Goal: Transaction & Acquisition: Purchase product/service

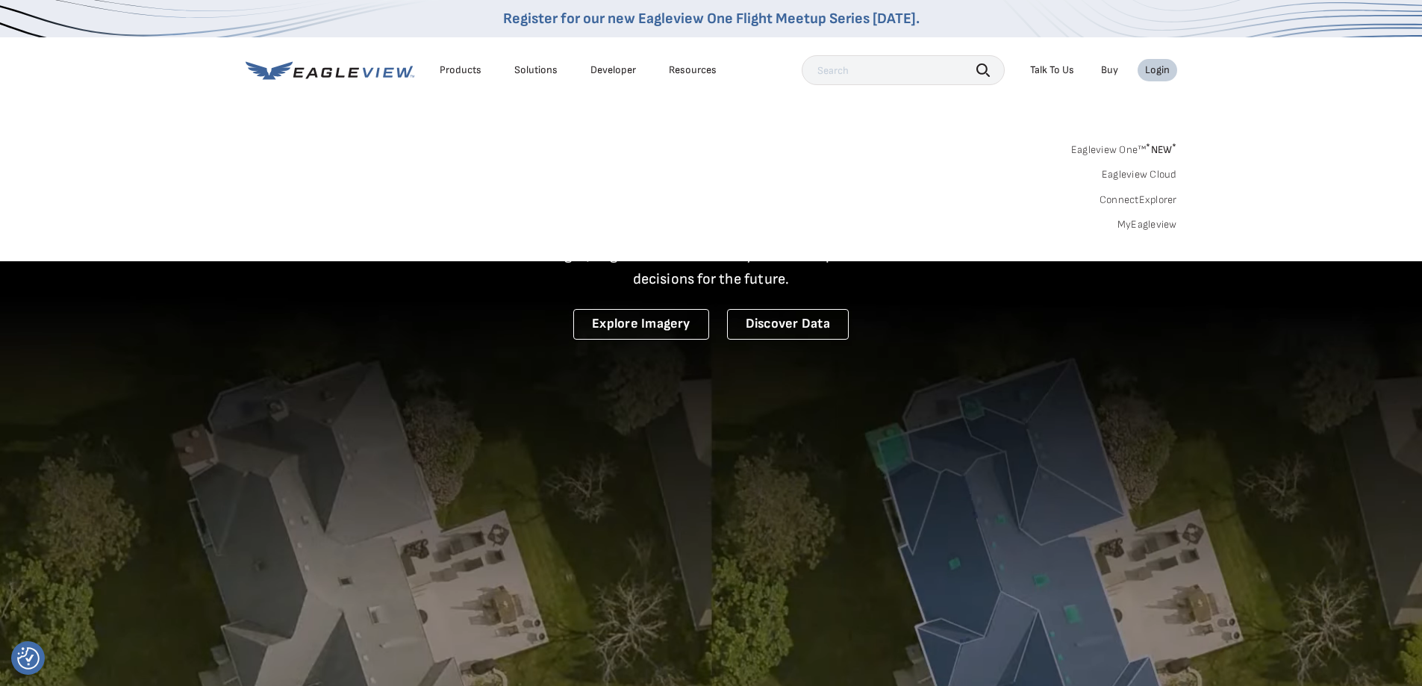
click at [1147, 226] on link "MyEagleview" at bounding box center [1147, 224] width 60 height 13
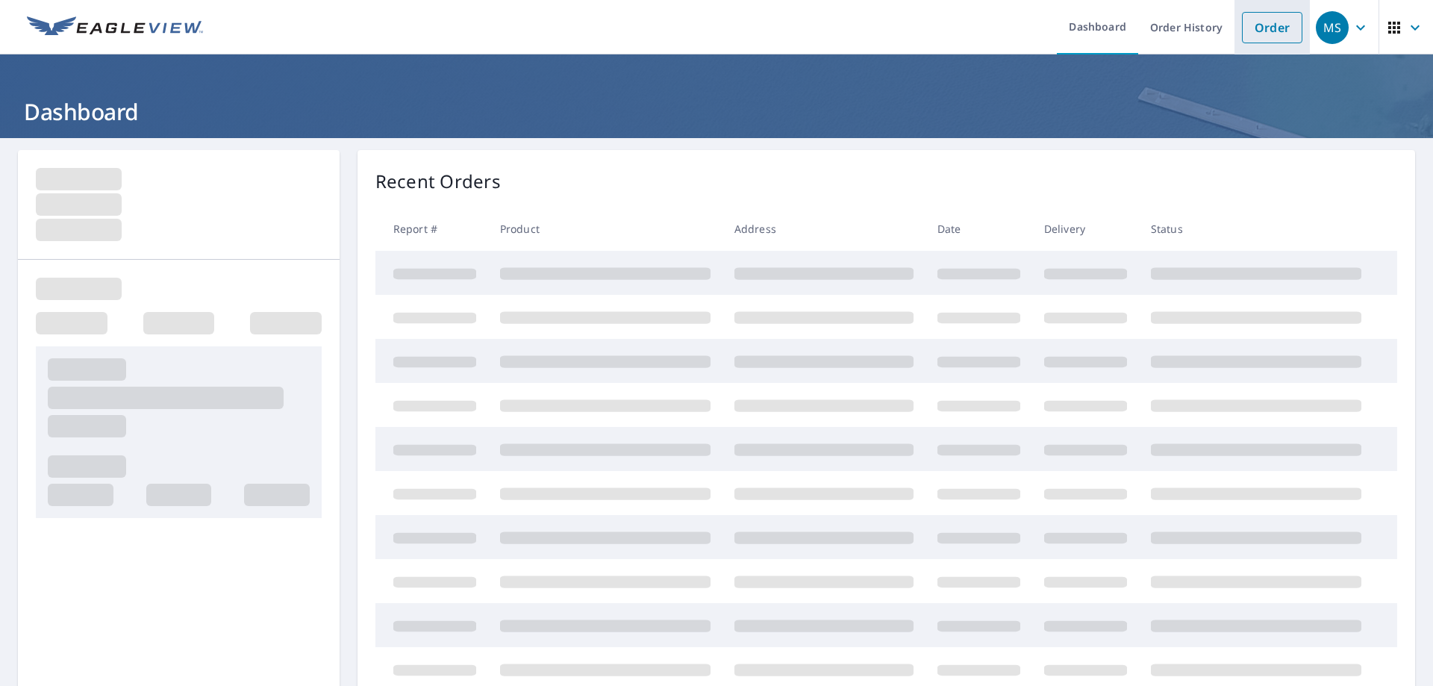
click at [1262, 28] on link "Order" at bounding box center [1272, 27] width 60 height 31
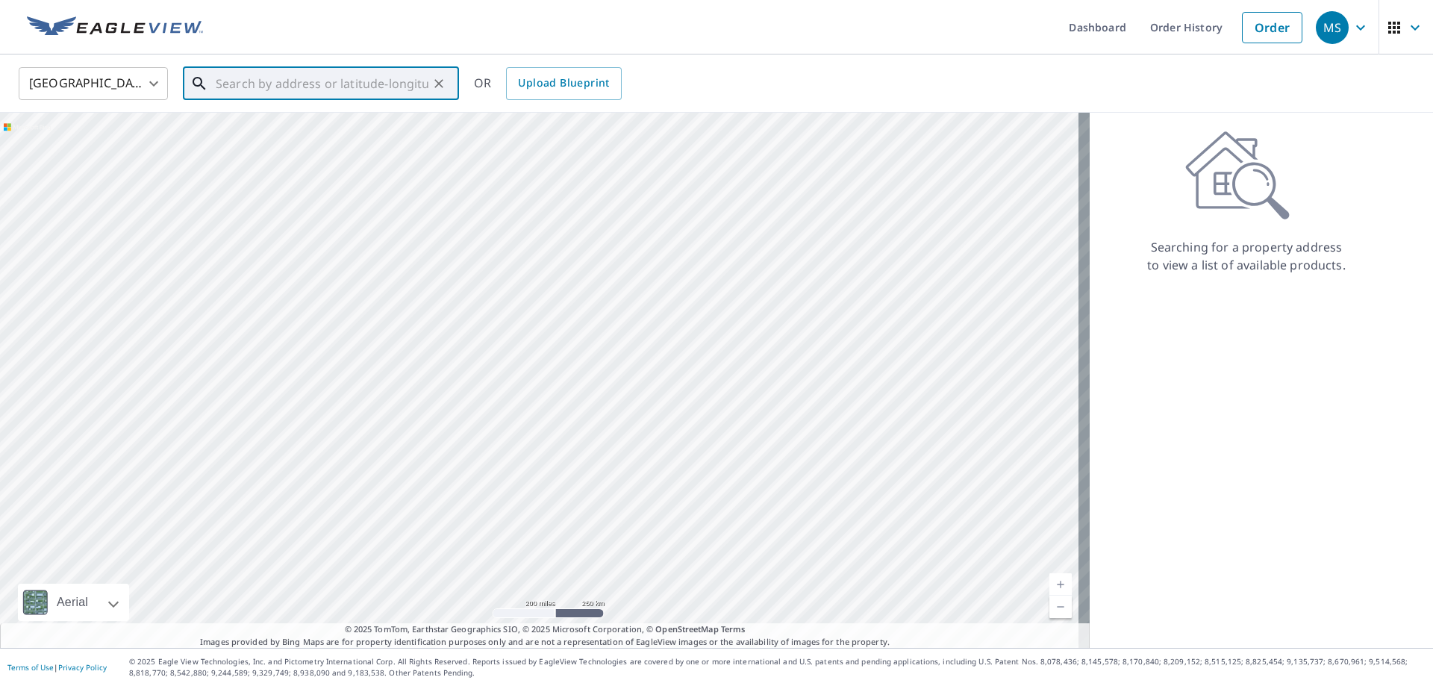
click at [421, 92] on input "text" at bounding box center [322, 84] width 213 height 42
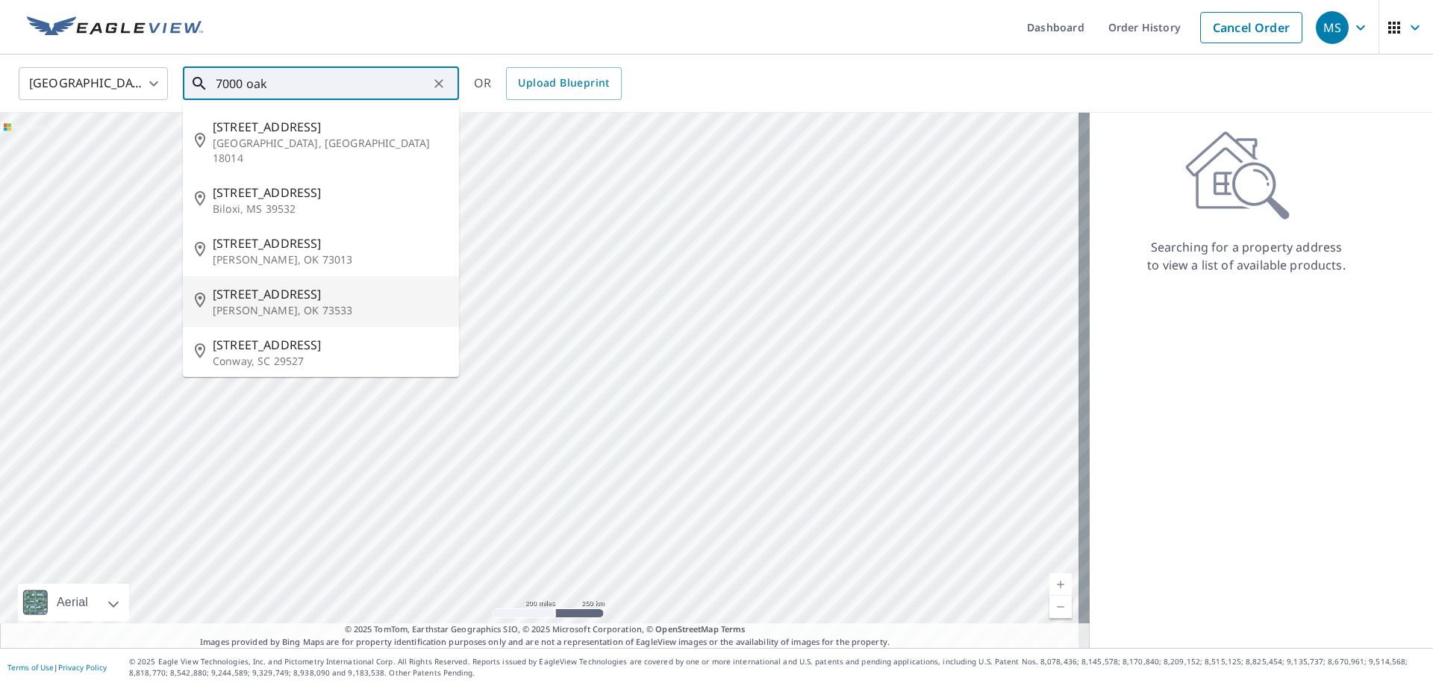
click at [286, 285] on span "7000 Oak Creek Rd" at bounding box center [330, 294] width 234 height 18
type input "7000 Oak Creek Rd Duncan, OK 73533"
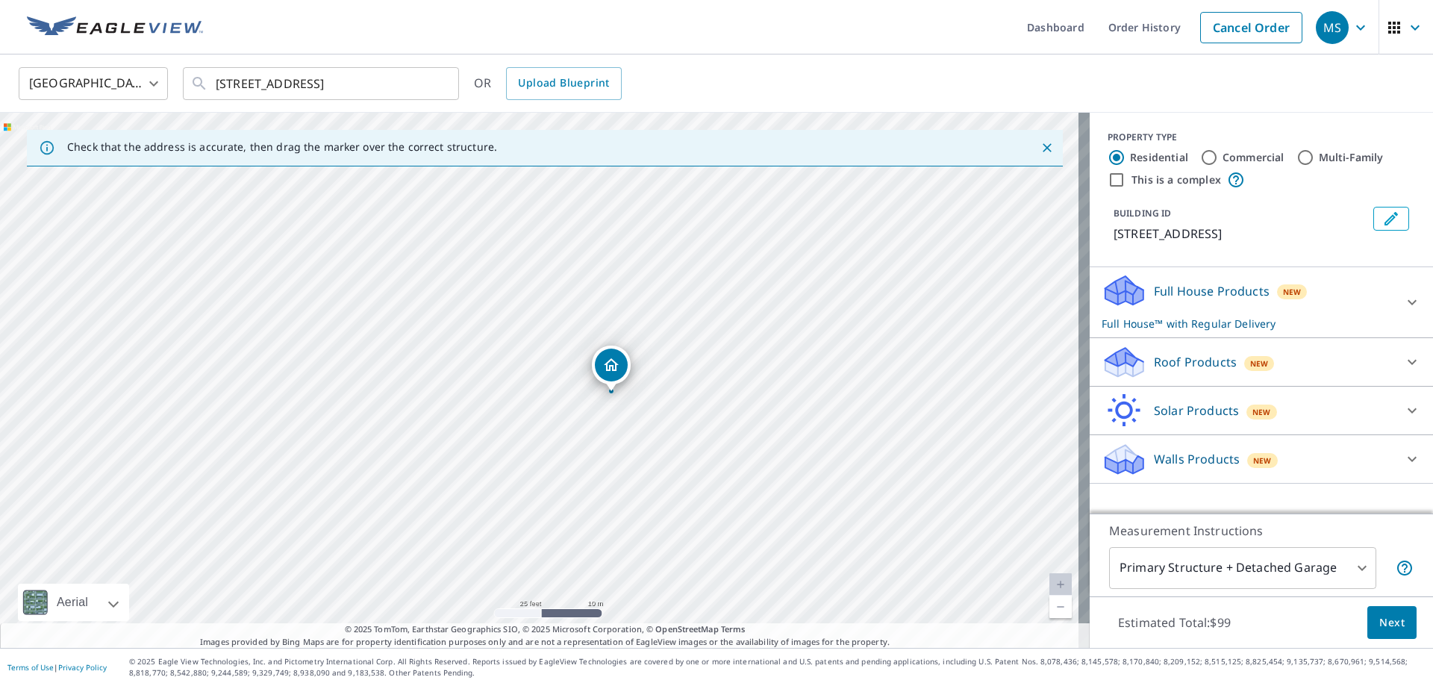
drag, startPoint x: 490, startPoint y: 362, endPoint x: 598, endPoint y: 365, distance: 107.5
click at [1121, 361] on icon at bounding box center [1125, 357] width 38 height 19
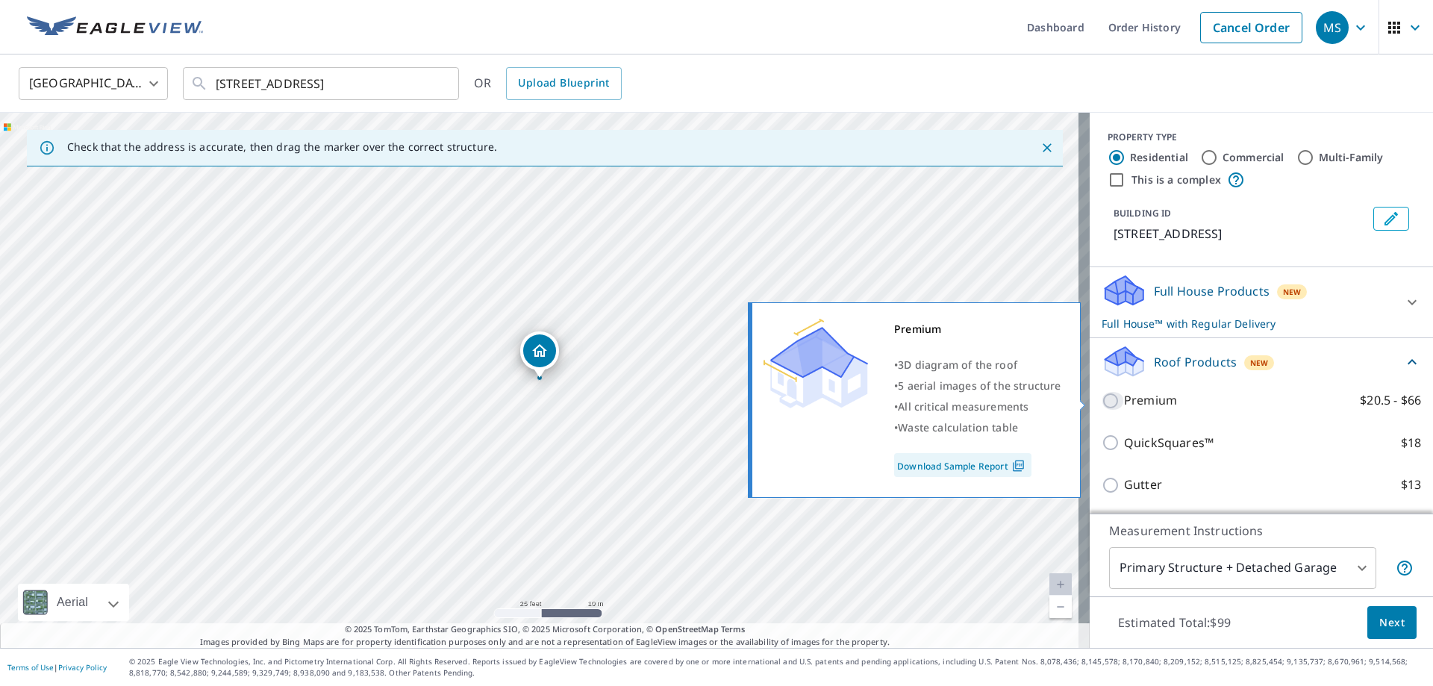
click at [1103, 402] on input "Premium $20.5 - $66" at bounding box center [1113, 401] width 22 height 18
checkbox input "true"
checkbox input "false"
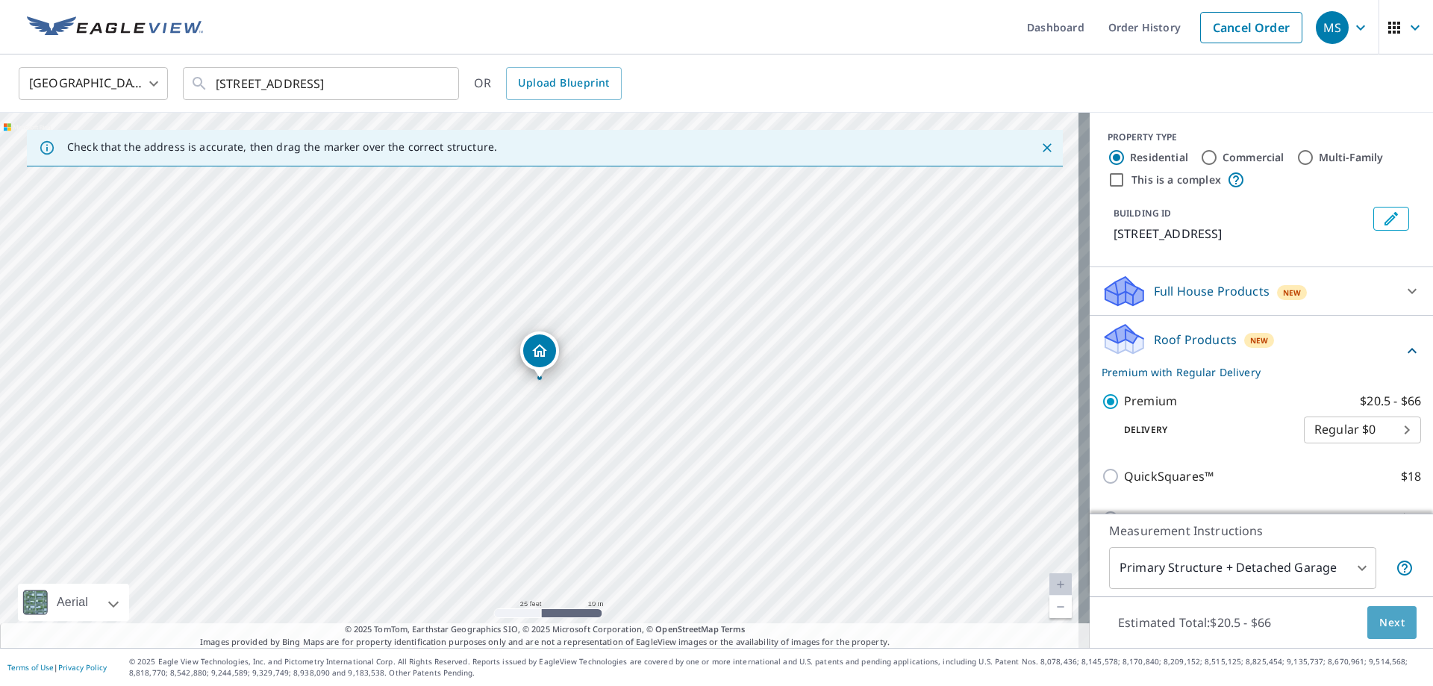
click at [1379, 619] on span "Next" at bounding box center [1391, 623] width 25 height 19
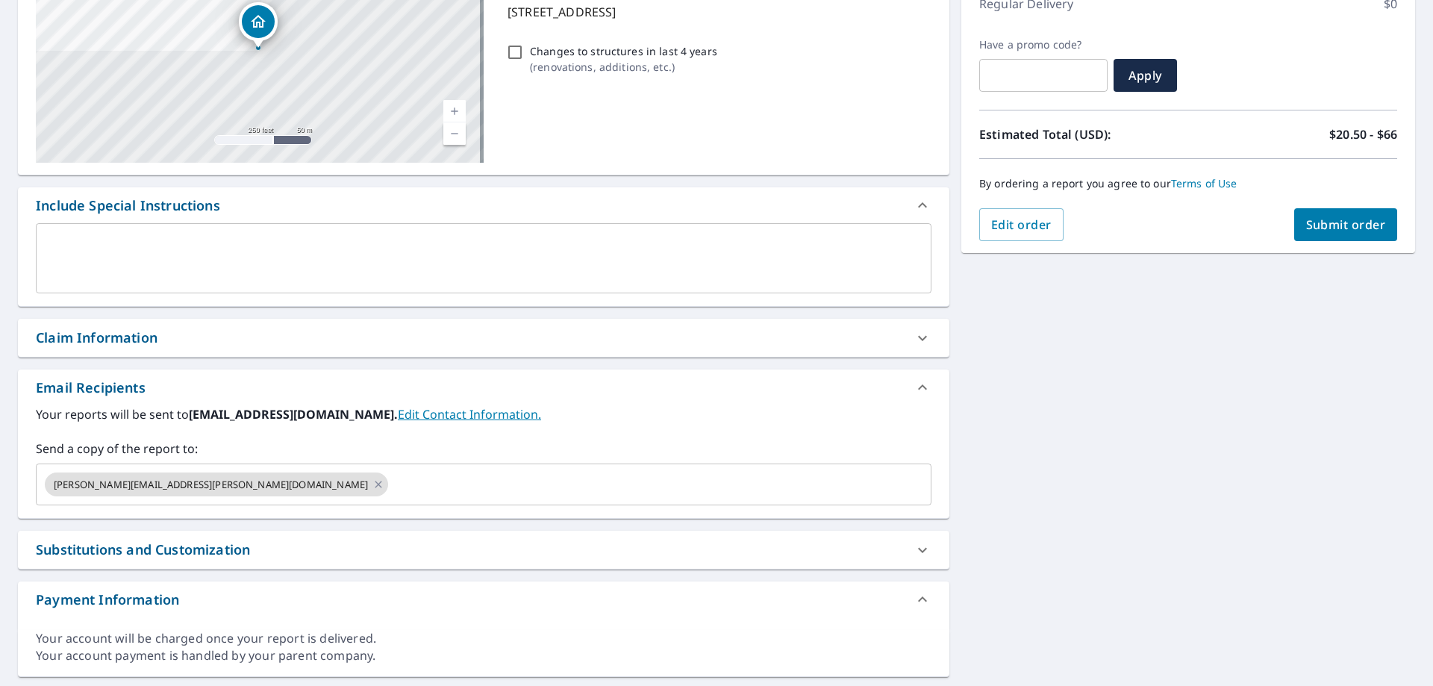
scroll to position [224, 0]
click at [158, 345] on div "Claim Information" at bounding box center [97, 337] width 122 height 20
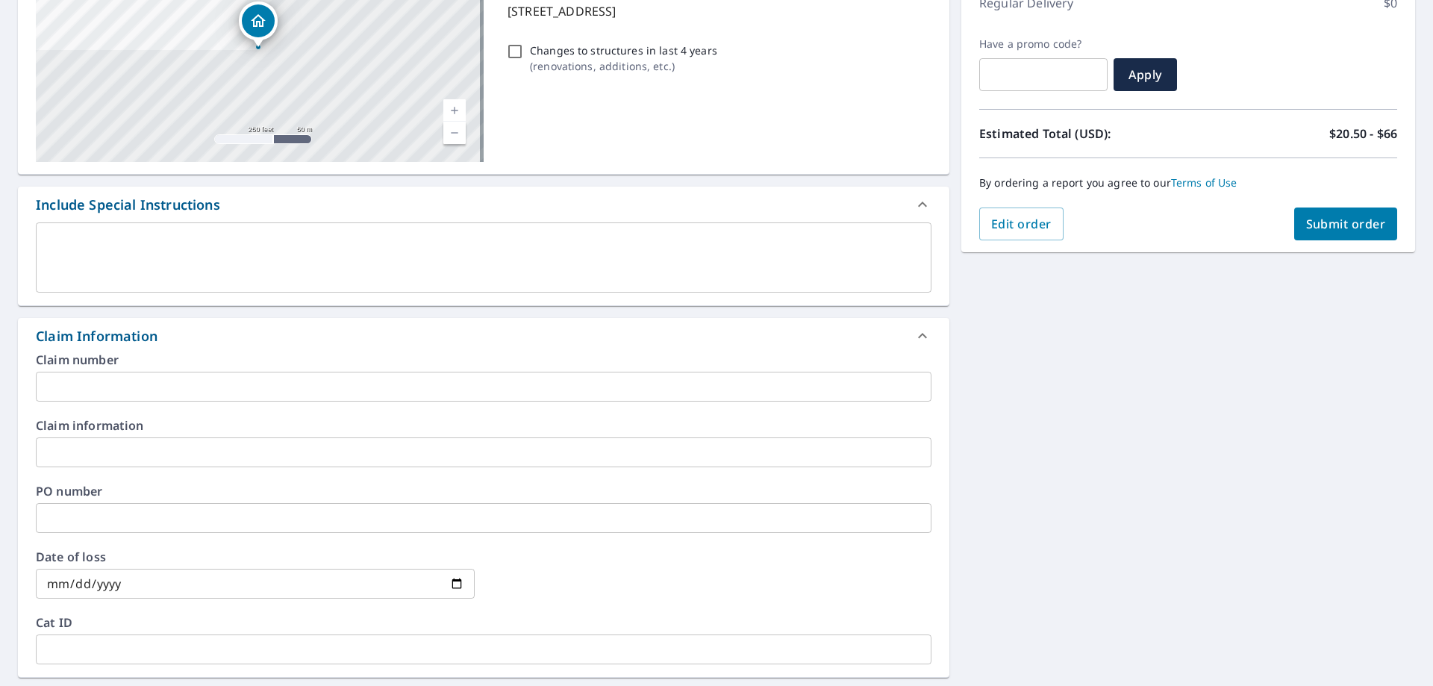
click at [180, 391] on input "text" at bounding box center [484, 387] width 896 height 30
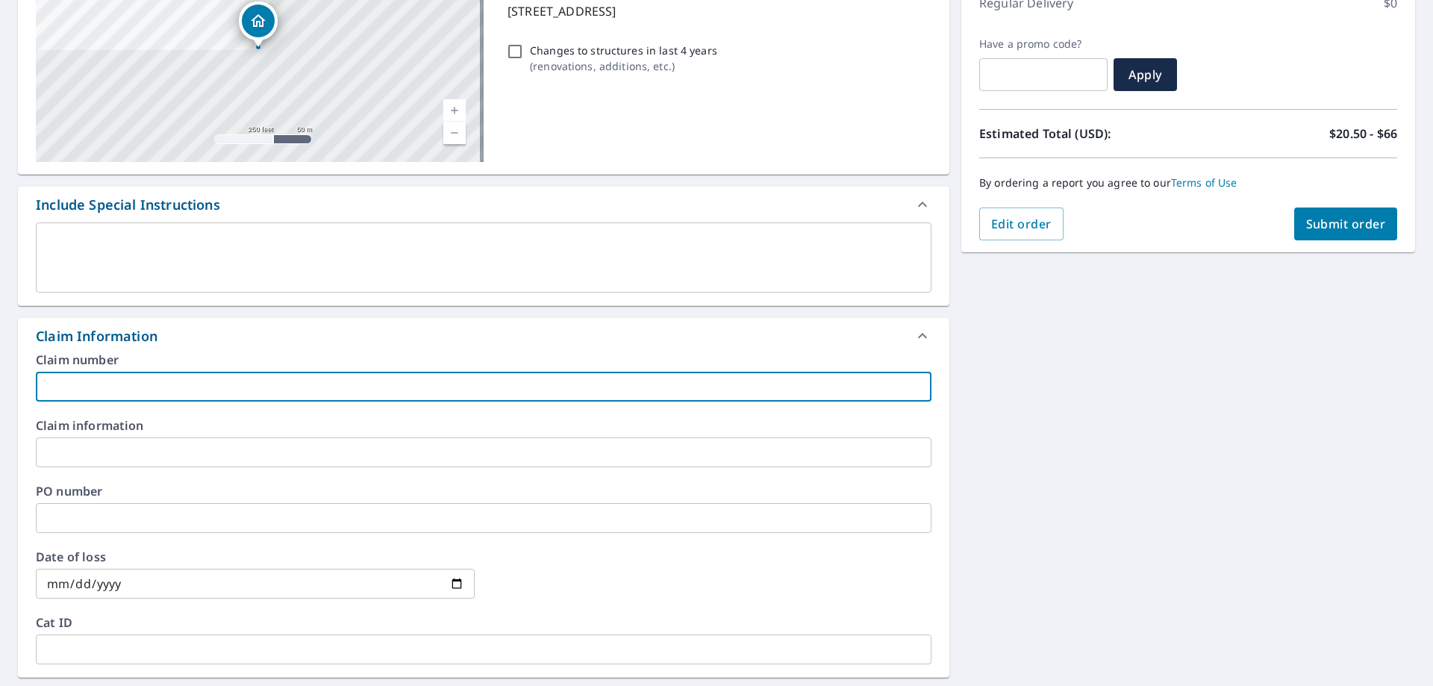
type input "elite"
click at [128, 517] on input "text" at bounding box center [484, 518] width 896 height 30
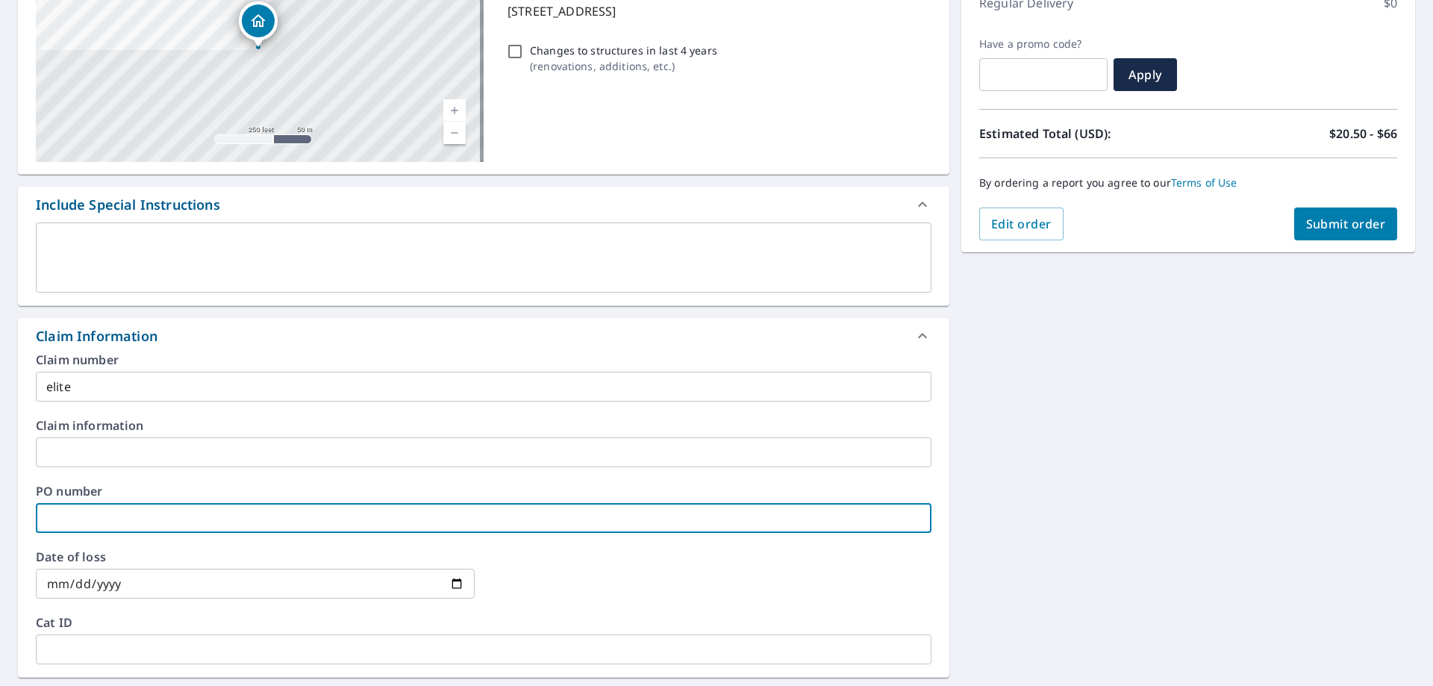
type input "elite"
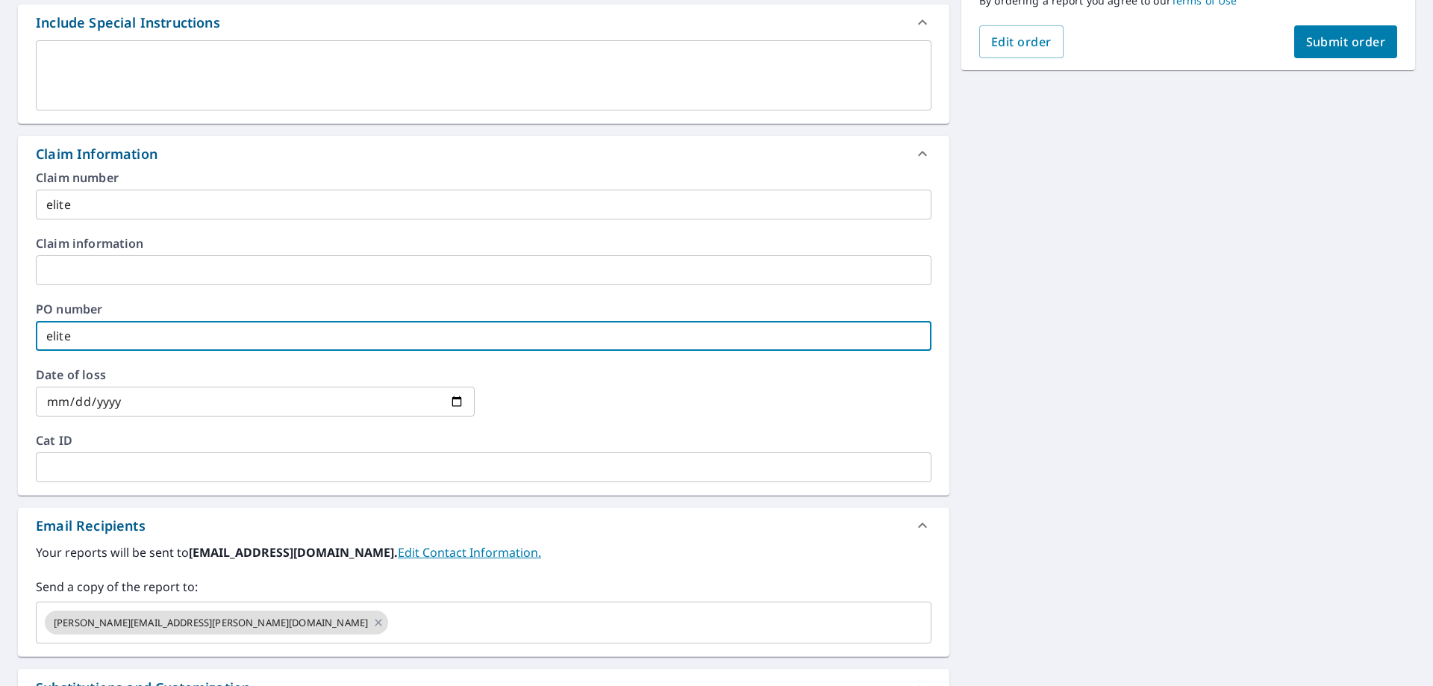
scroll to position [299, 0]
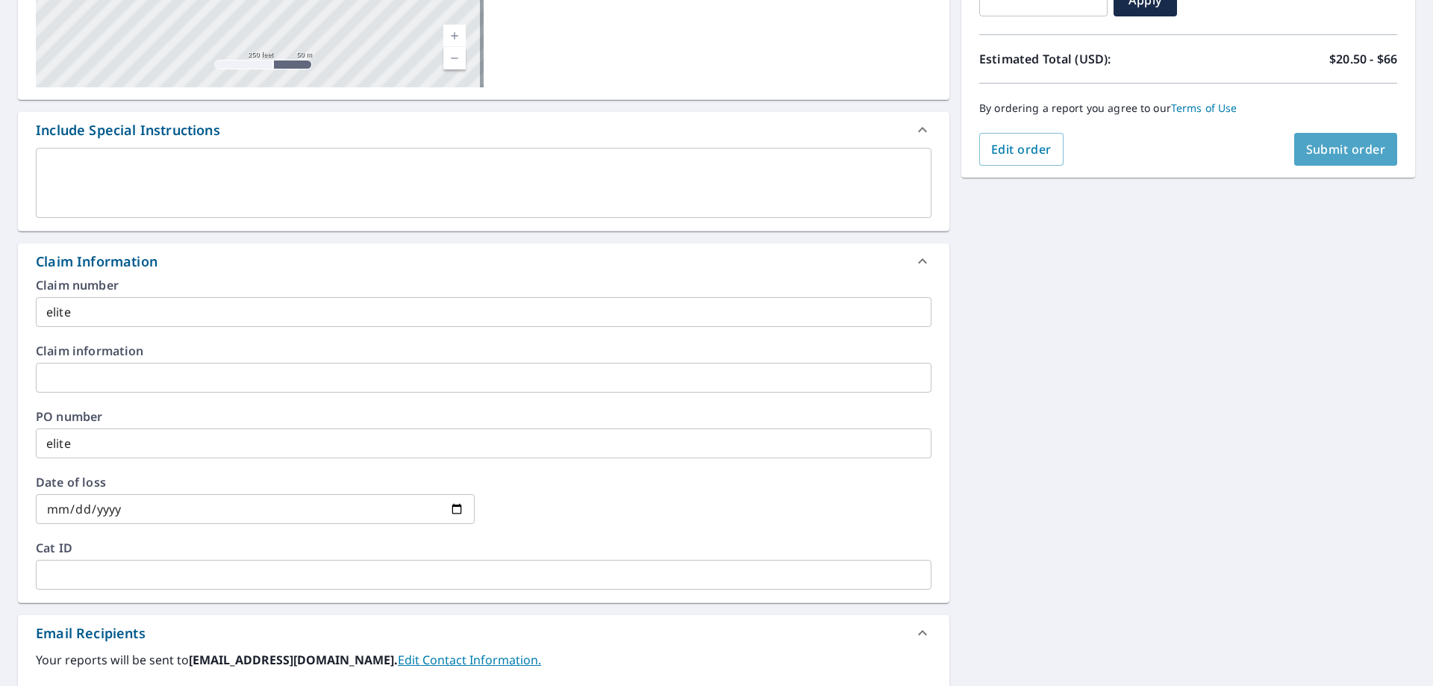
click at [1312, 149] on span "Submit order" at bounding box center [1346, 149] width 80 height 16
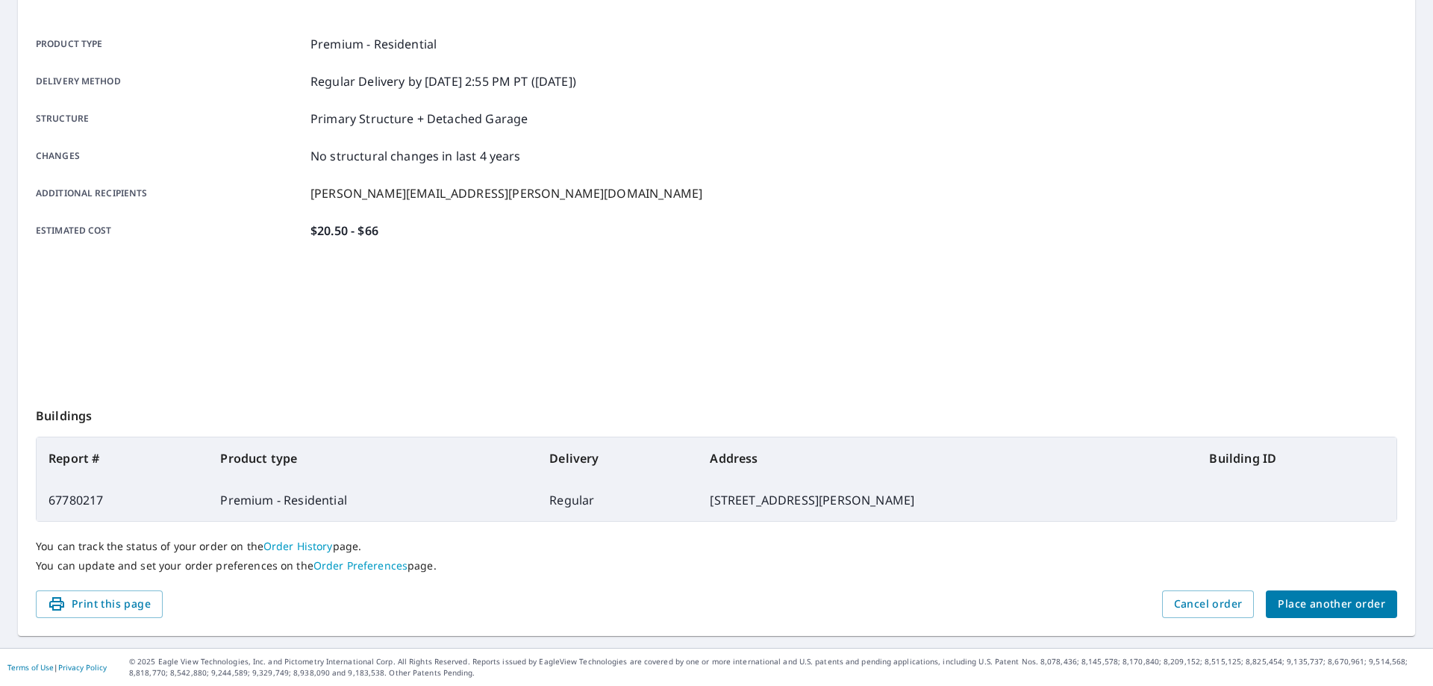
scroll to position [193, 0]
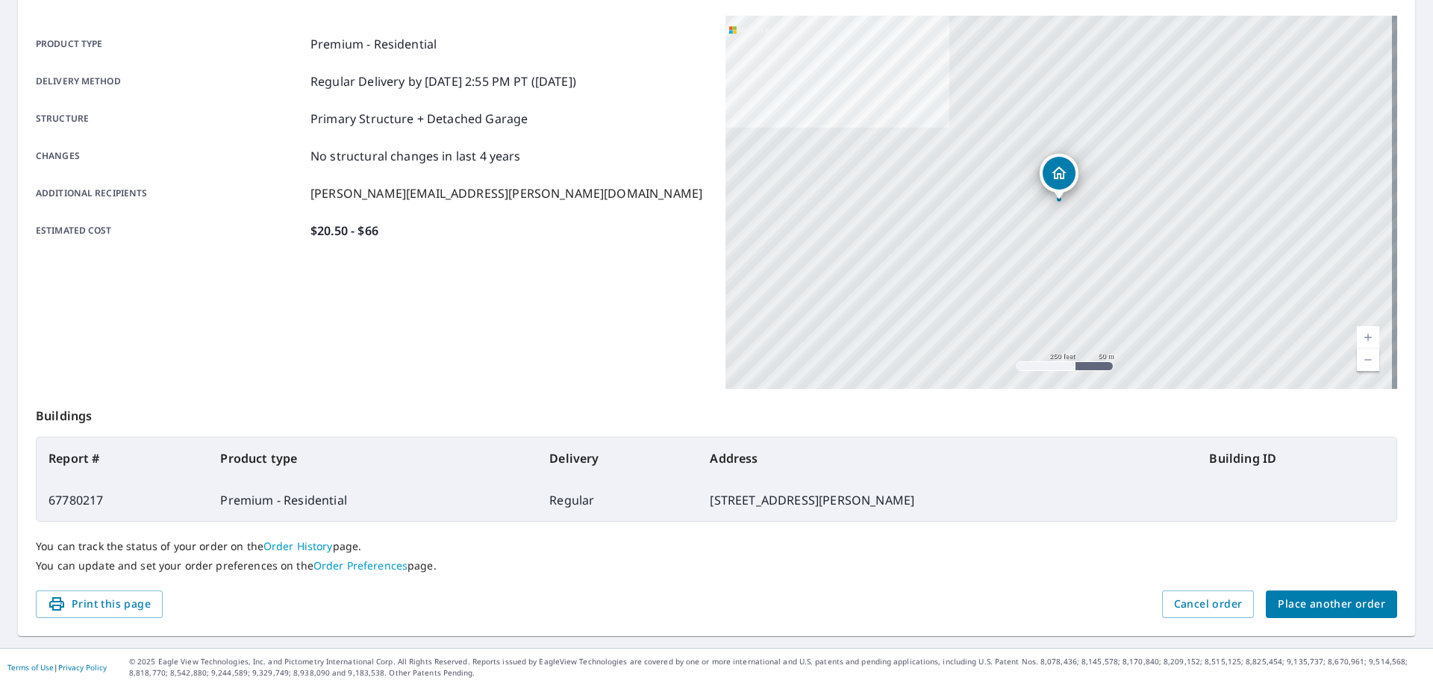
click at [1344, 611] on span "Place another order" at bounding box center [1331, 604] width 107 height 19
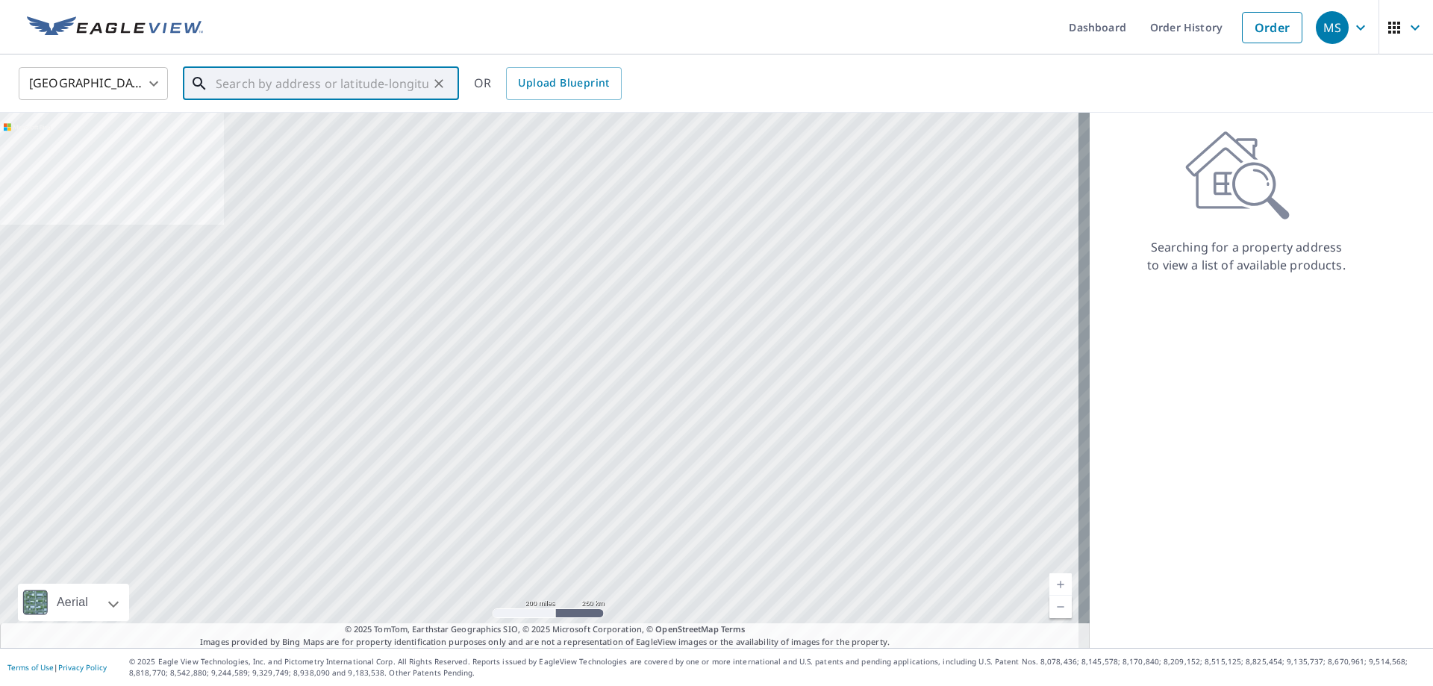
click at [322, 95] on input "text" at bounding box center [322, 84] width 213 height 42
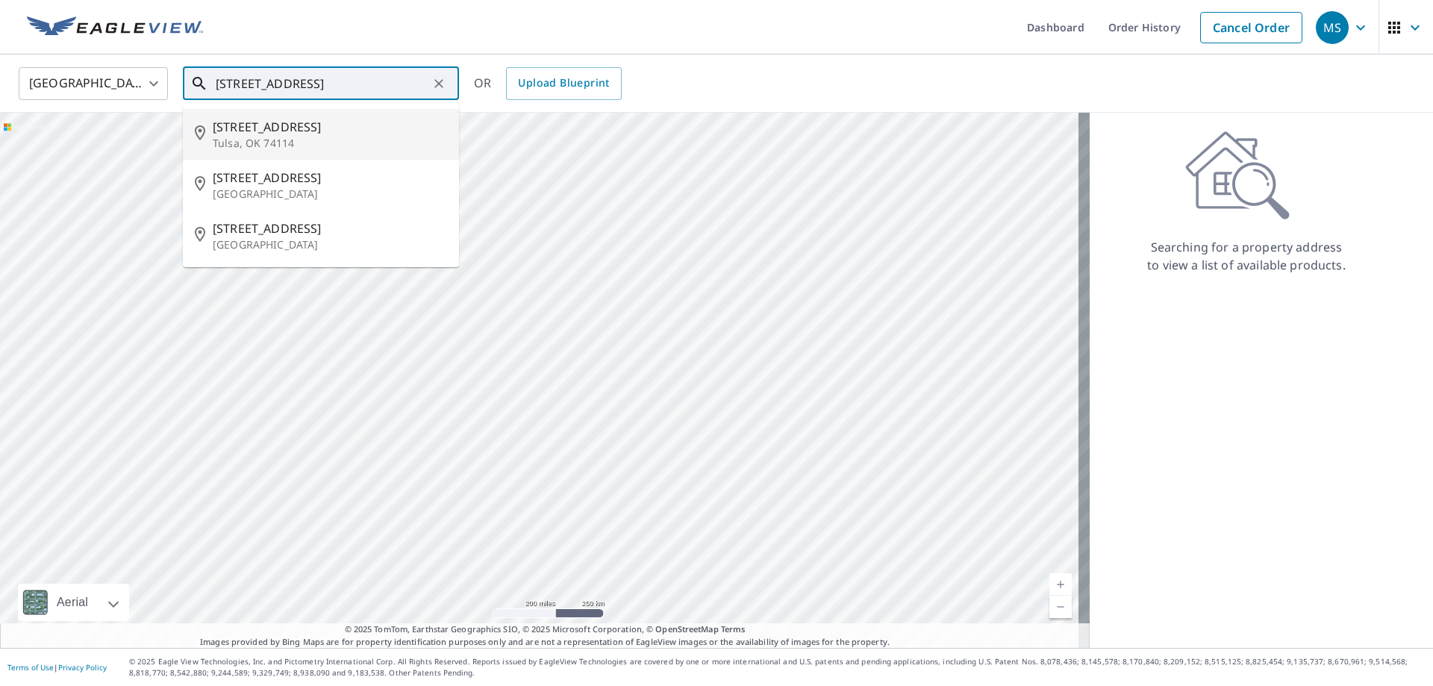
click at [285, 134] on span "3502 E 28th St" at bounding box center [330, 127] width 234 height 18
type input "3502 E 28th St Tulsa, OK 74114"
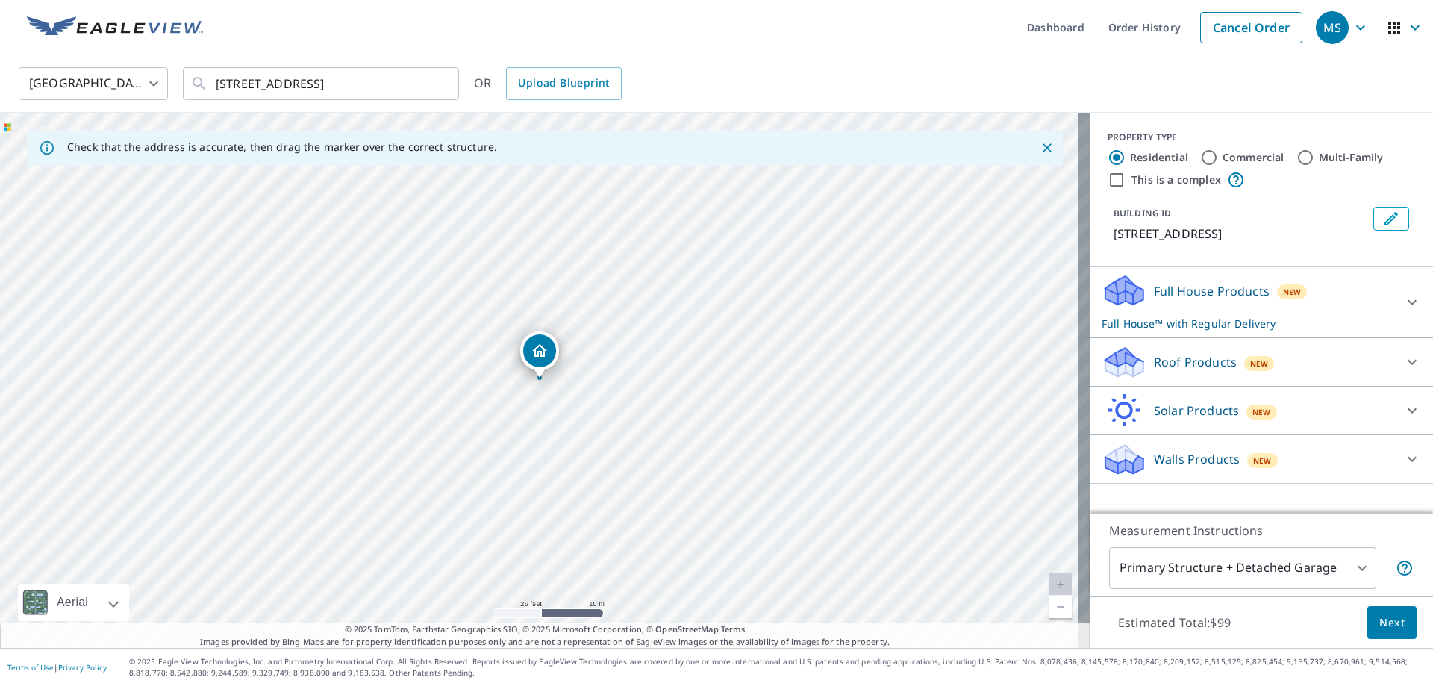
click at [1154, 366] on p "Roof Products" at bounding box center [1195, 362] width 83 height 18
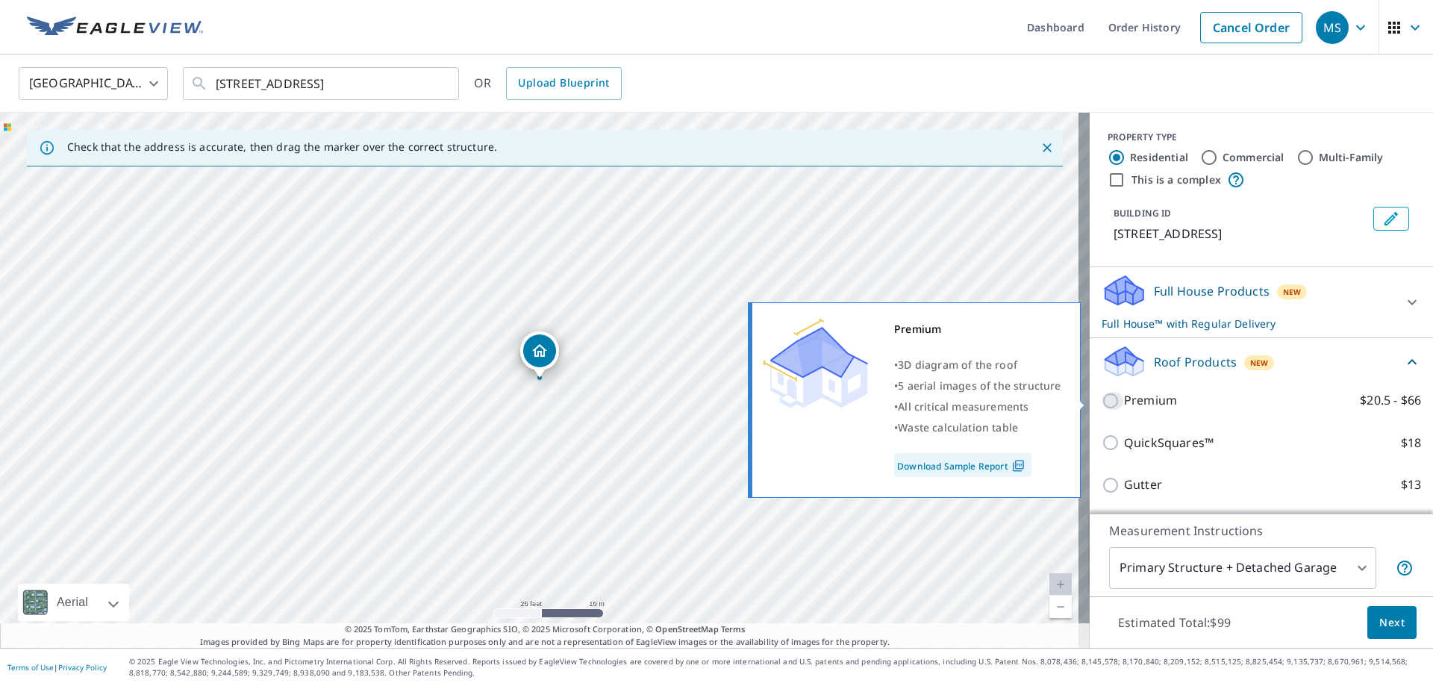
click at [1106, 404] on input "Premium $20.5 - $66" at bounding box center [1113, 401] width 22 height 18
checkbox input "true"
checkbox input "false"
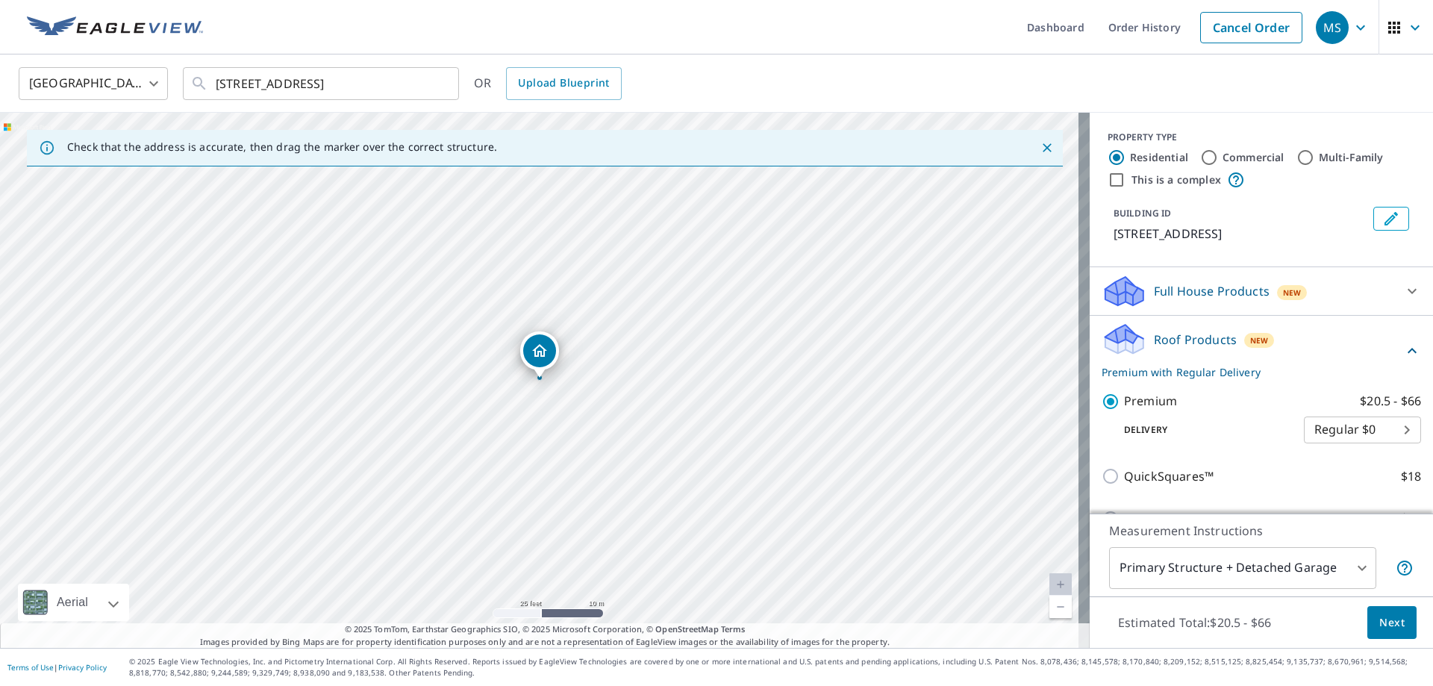
click at [1382, 620] on span "Next" at bounding box center [1391, 623] width 25 height 19
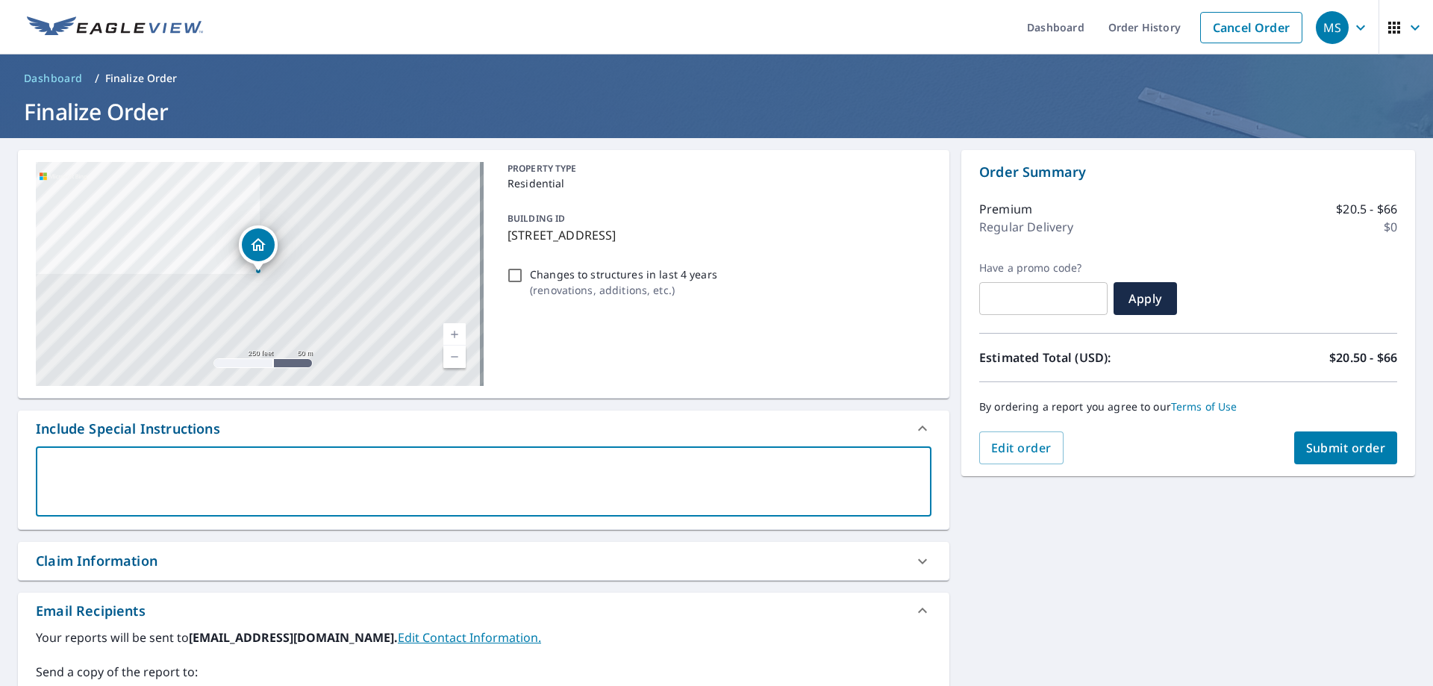
click at [355, 470] on textarea at bounding box center [483, 482] width 875 height 43
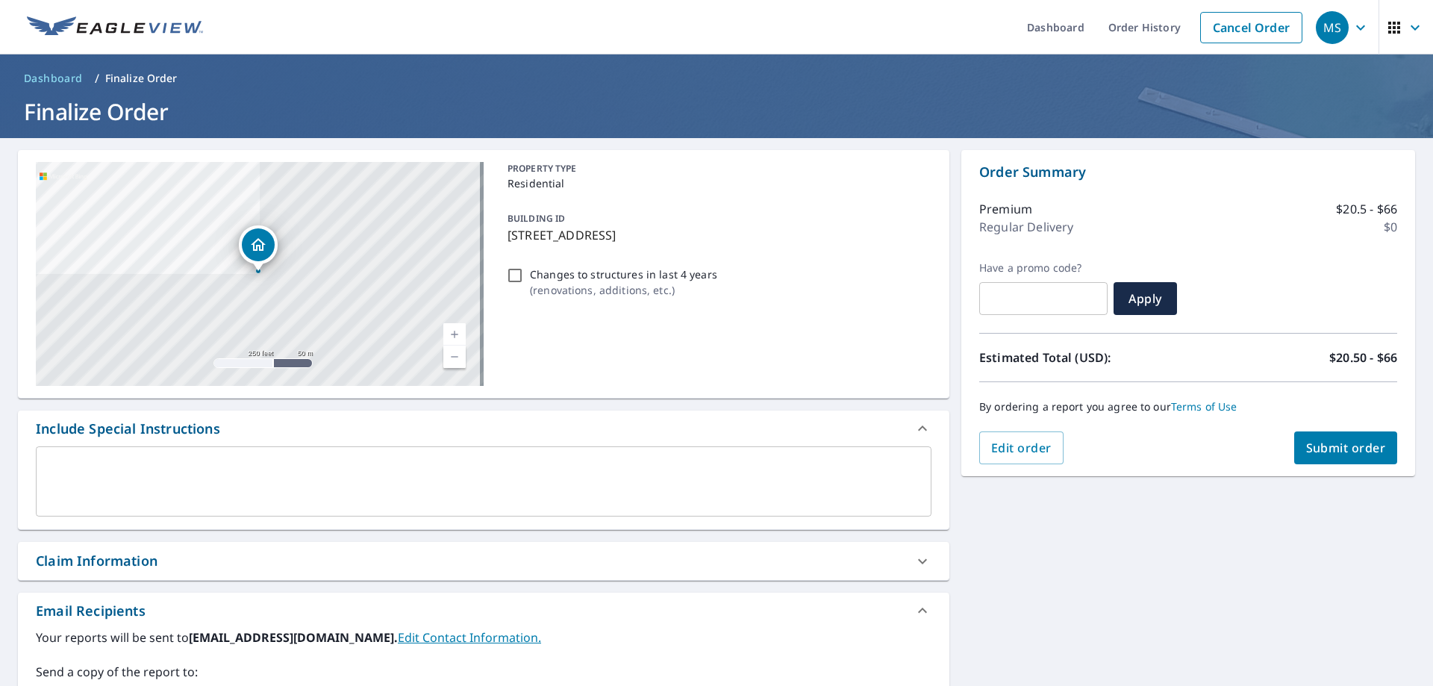
click at [205, 556] on div "Claim Information" at bounding box center [470, 561] width 869 height 20
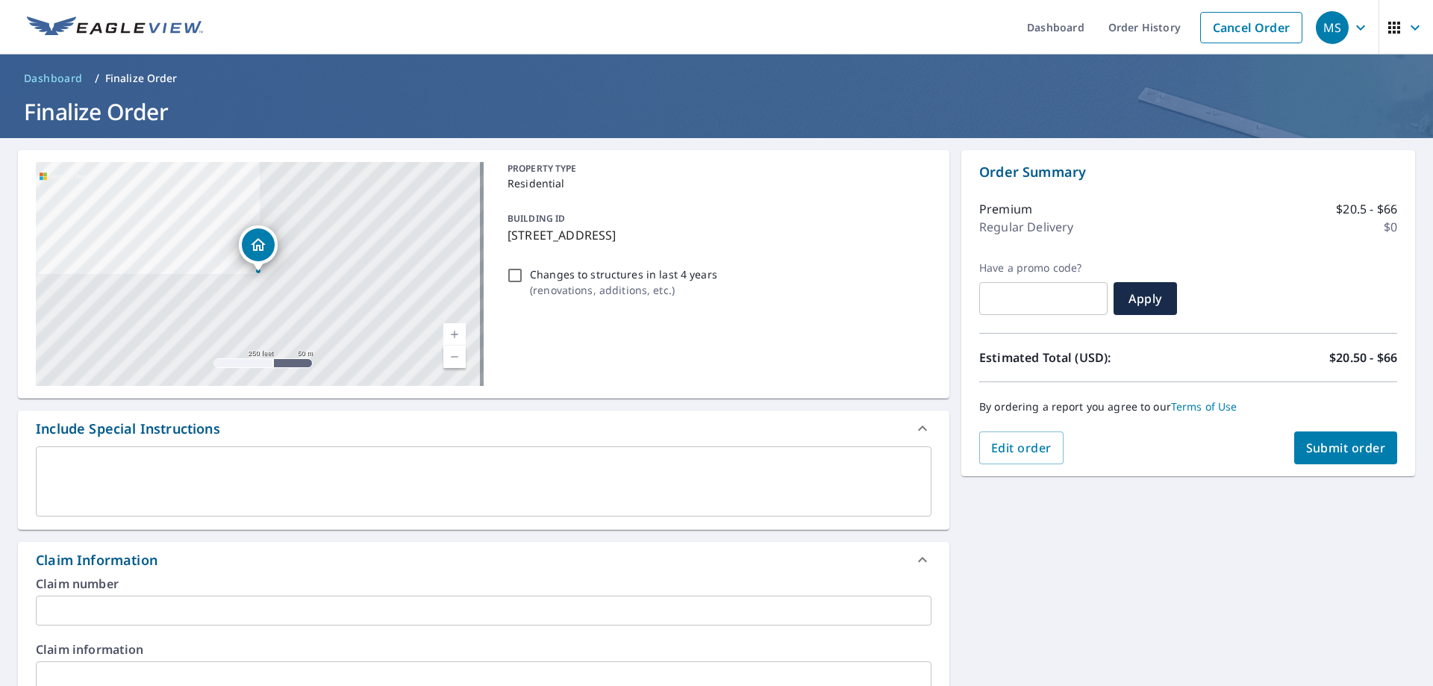
scroll to position [75, 0]
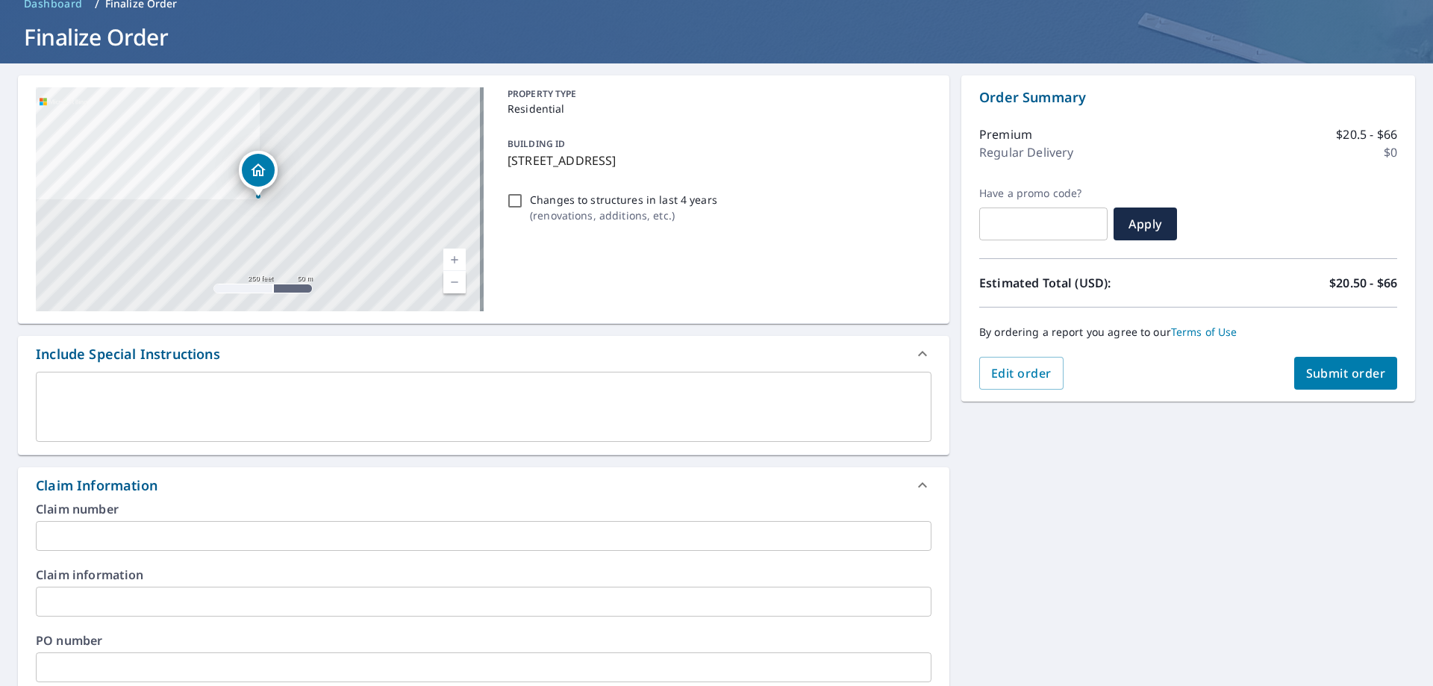
click at [172, 543] on input "text" at bounding box center [484, 536] width 896 height 30
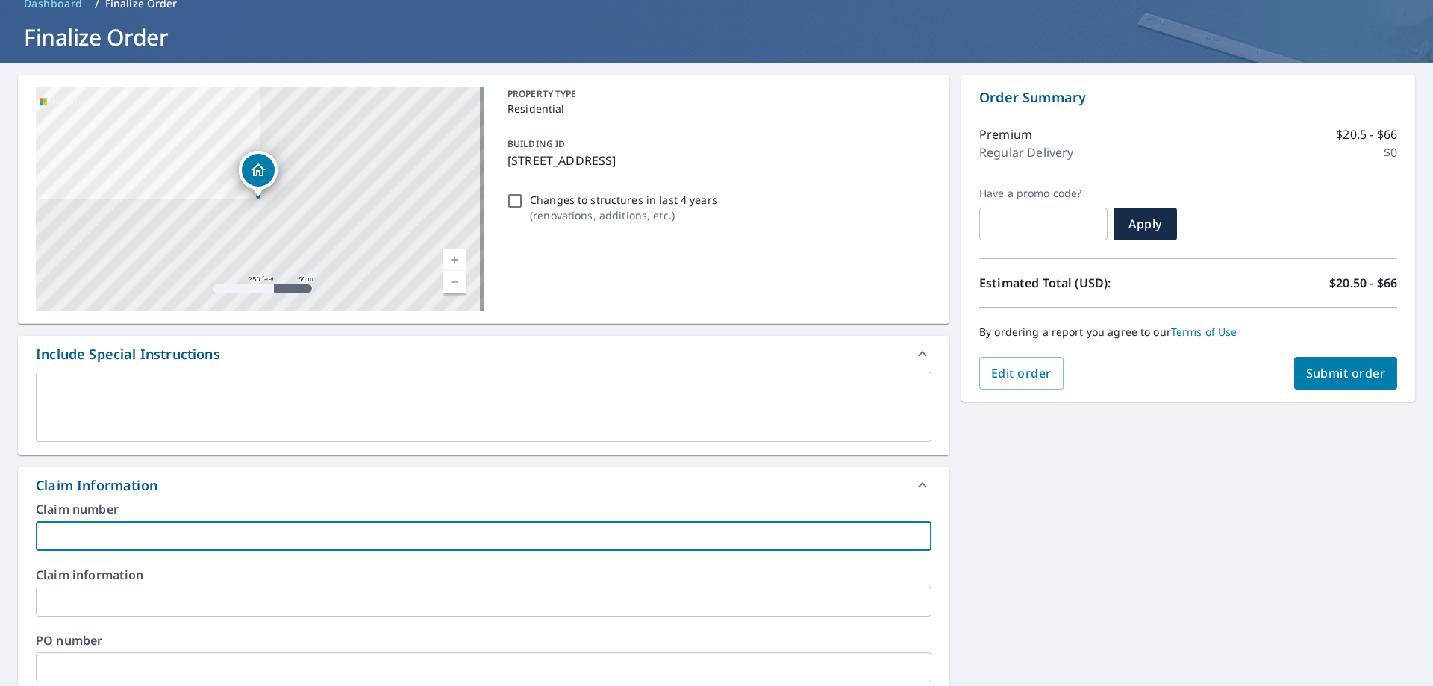
type input "mk"
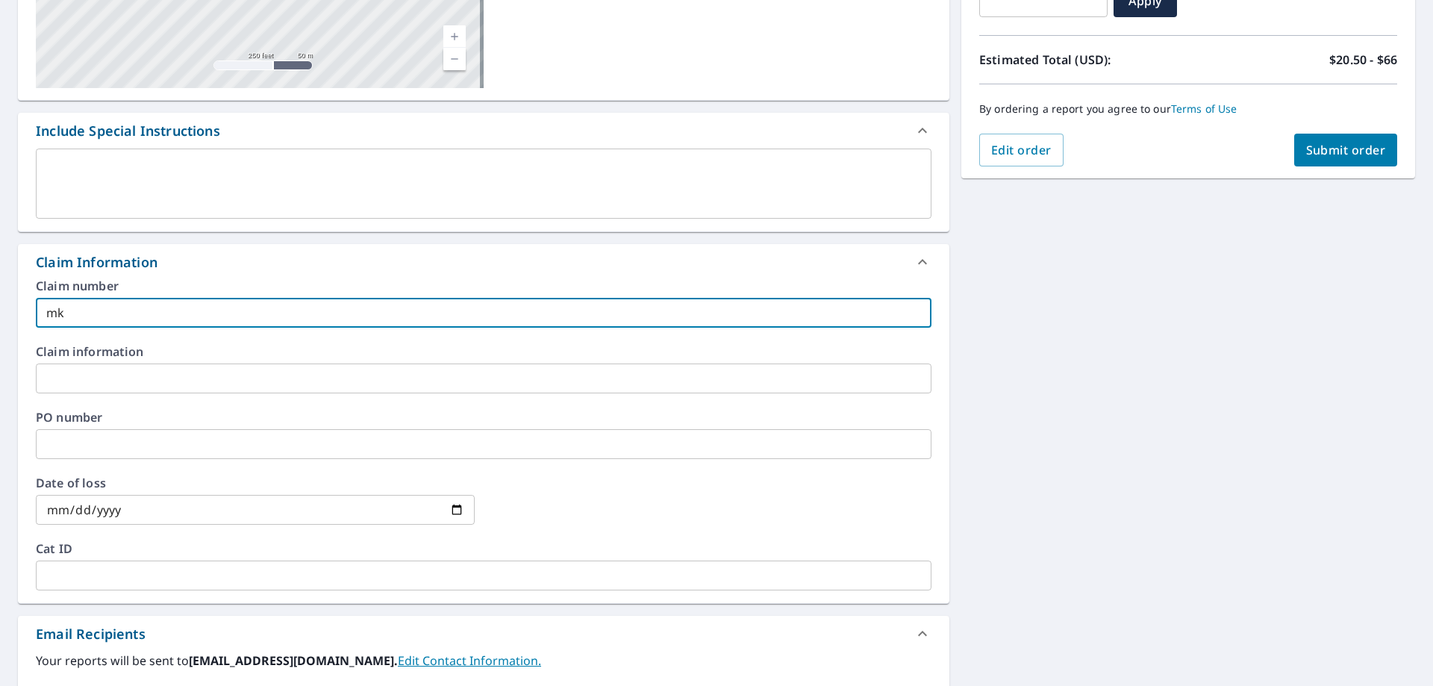
scroll to position [299, 0]
click at [163, 445] on input "text" at bounding box center [484, 443] width 896 height 30
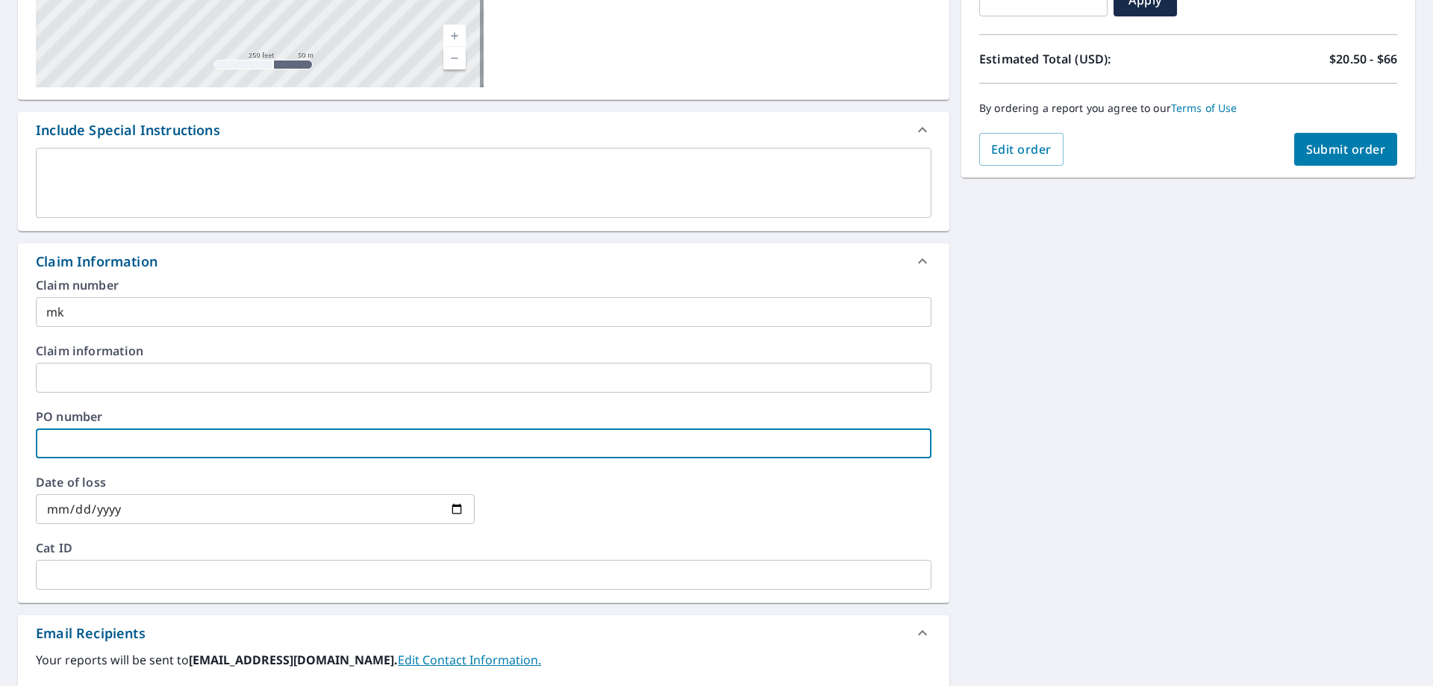
type input "mk"
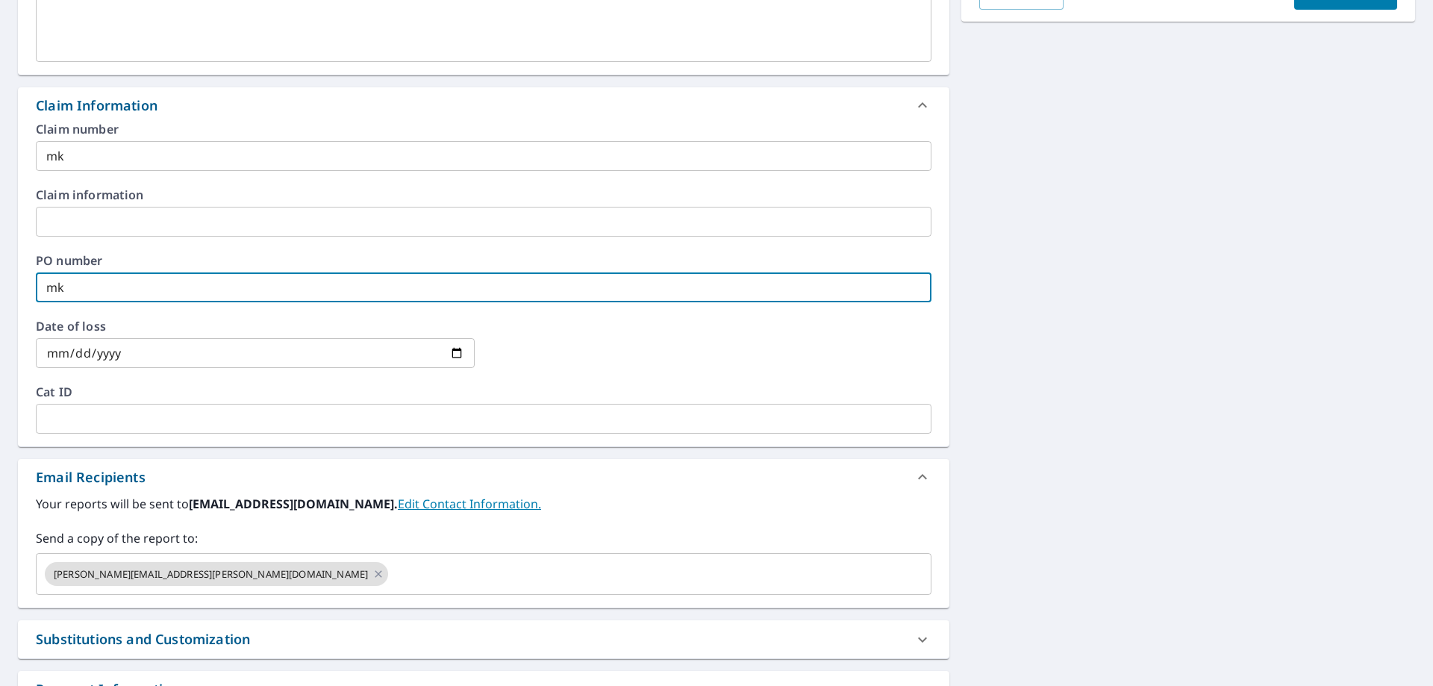
scroll to position [224, 0]
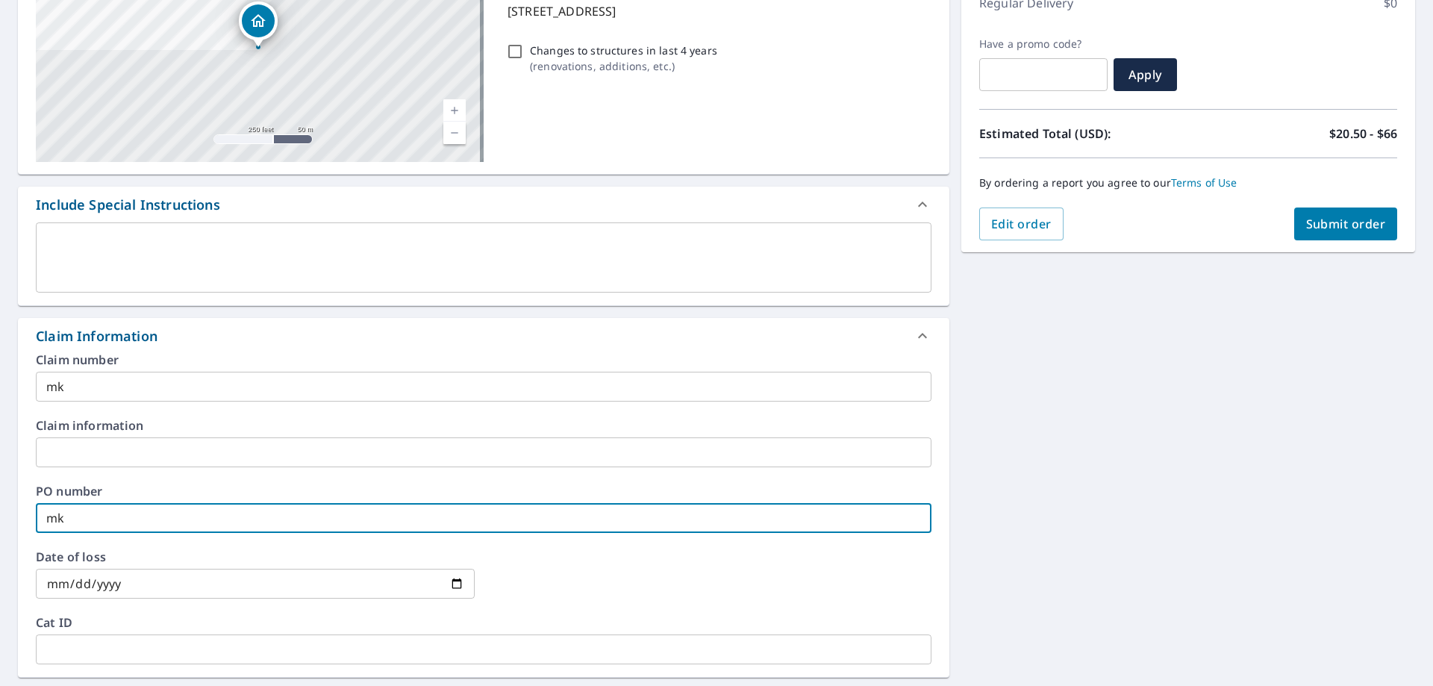
click at [1332, 227] on span "Submit order" at bounding box center [1346, 224] width 80 height 16
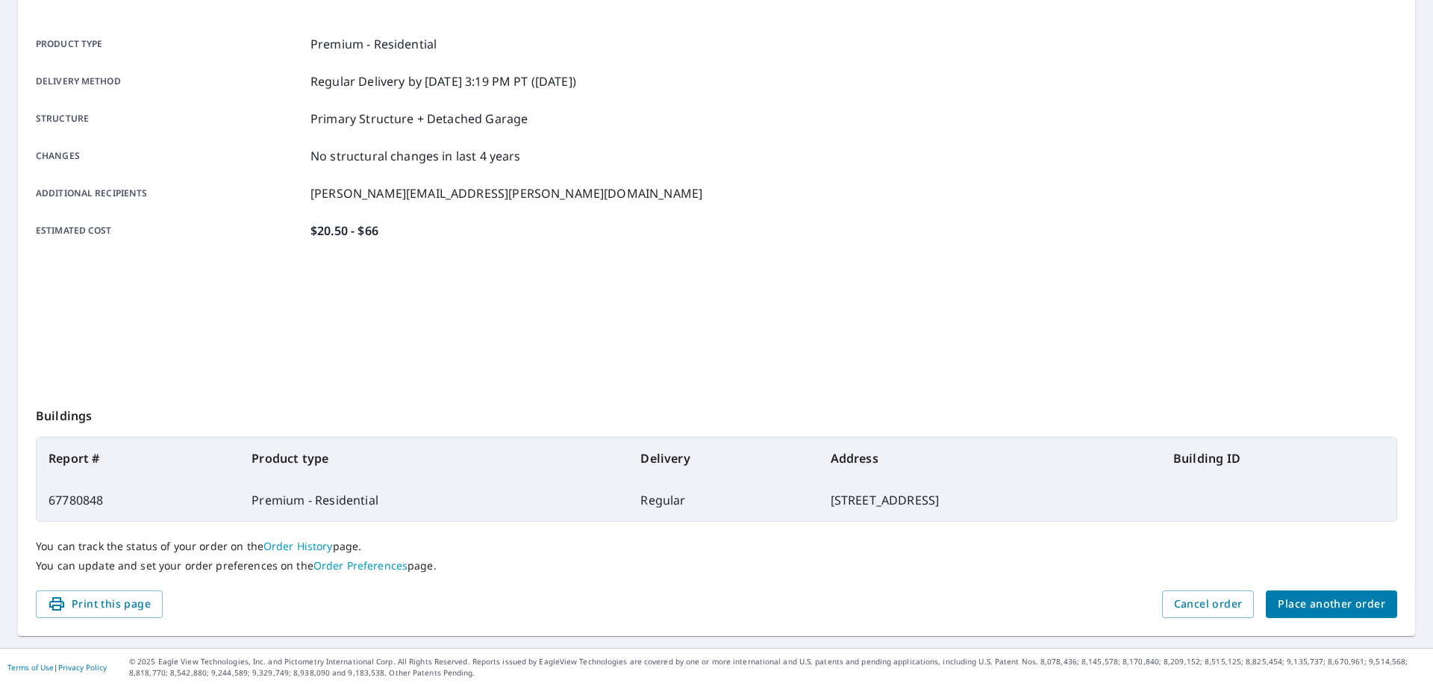
scroll to position [193, 0]
